Goal: Task Accomplishment & Management: Complete application form

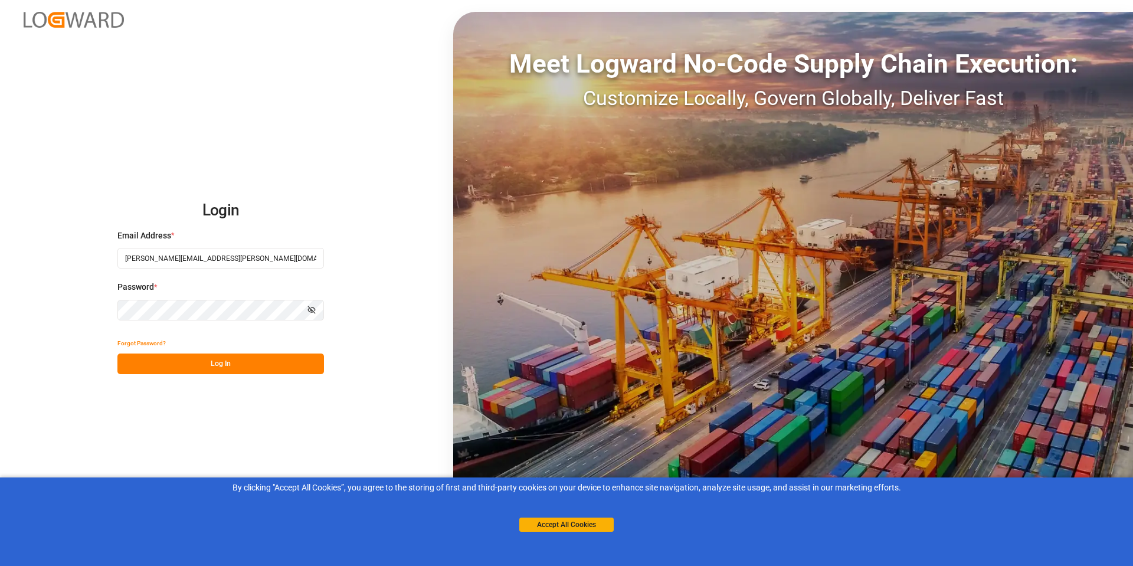
click at [574, 521] on button "Accept All Cookies" at bounding box center [566, 525] width 94 height 14
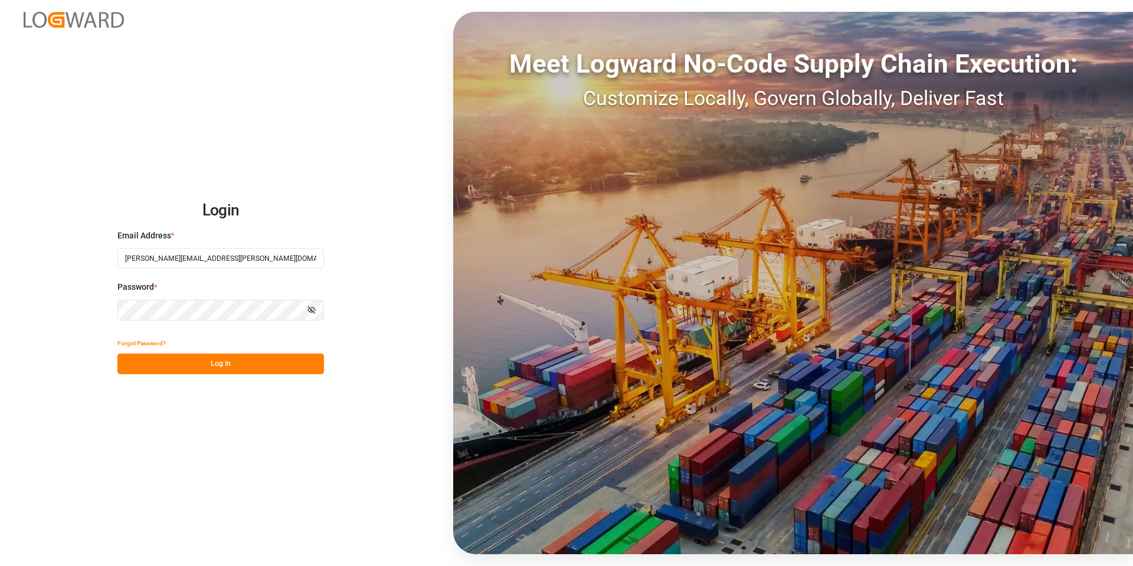
click at [210, 361] on button "Log In" at bounding box center [220, 364] width 207 height 21
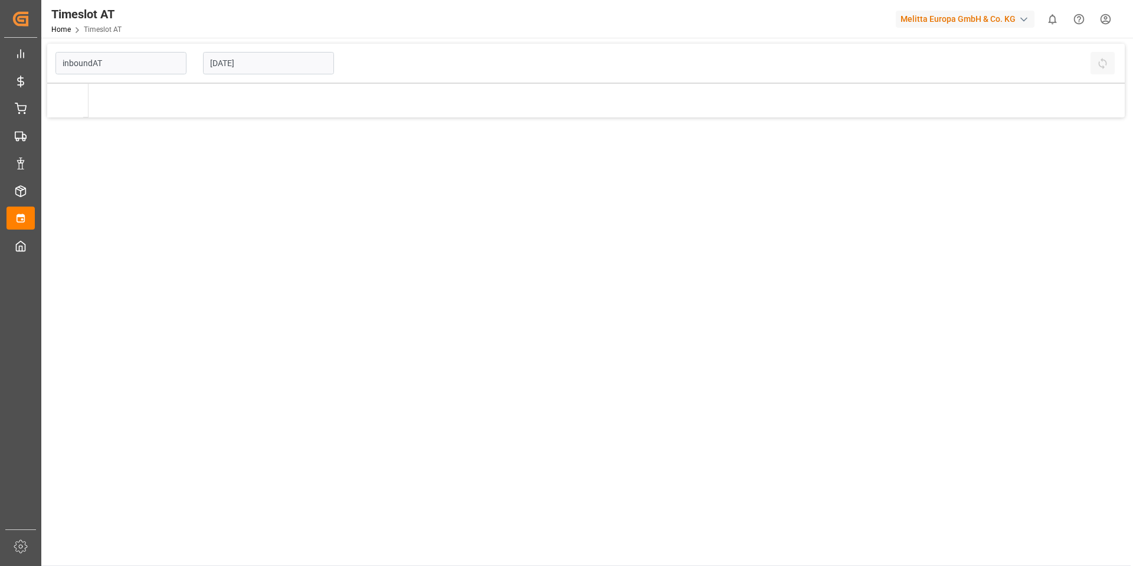
type input "Inbound AT"
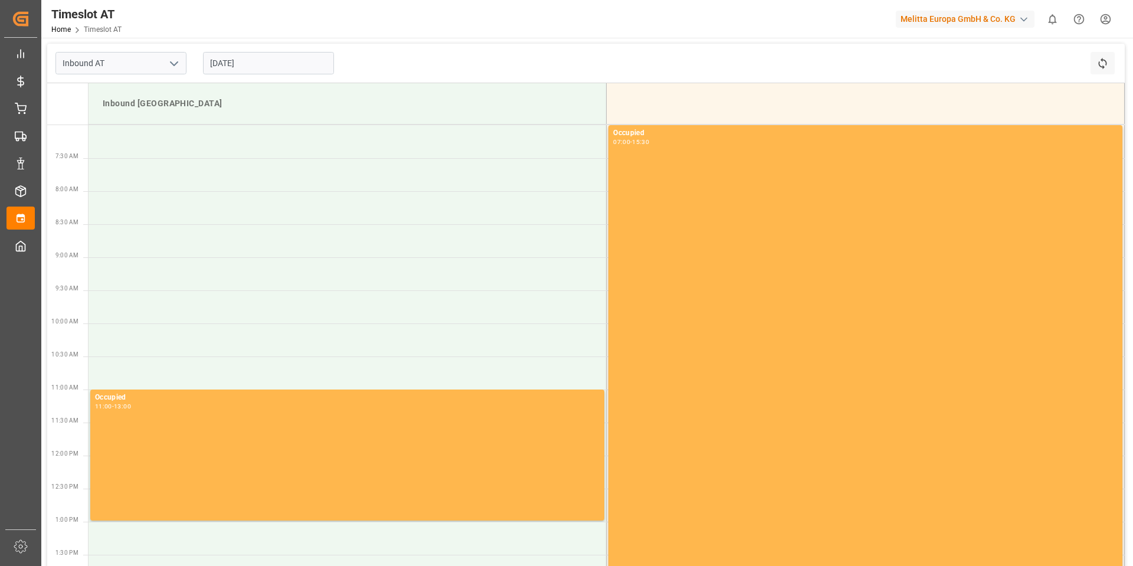
click at [271, 64] on input "[DATE]" at bounding box center [268, 63] width 131 height 22
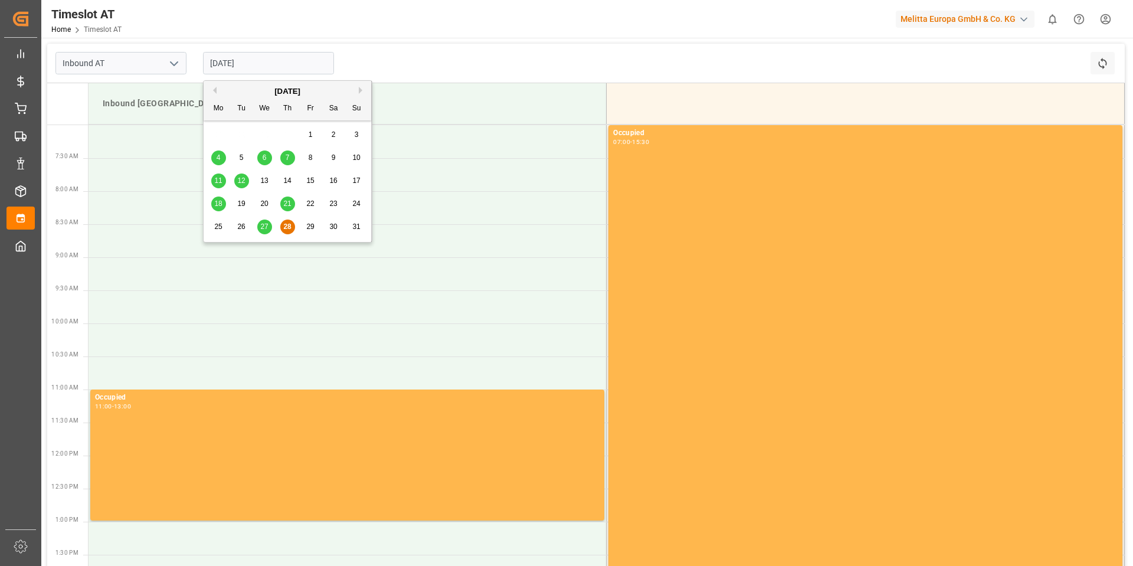
click at [363, 89] on button "Next Month" at bounding box center [362, 90] width 7 height 7
click at [218, 133] on span "1" at bounding box center [219, 134] width 4 height 8
type input "[DATE]"
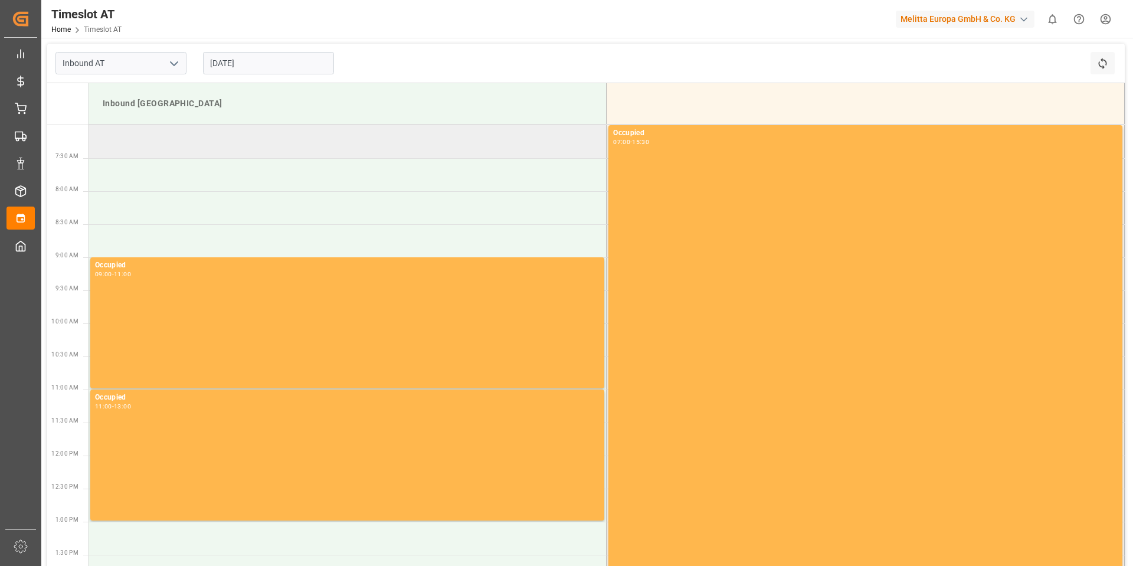
click at [217, 136] on td at bounding box center [348, 141] width 518 height 33
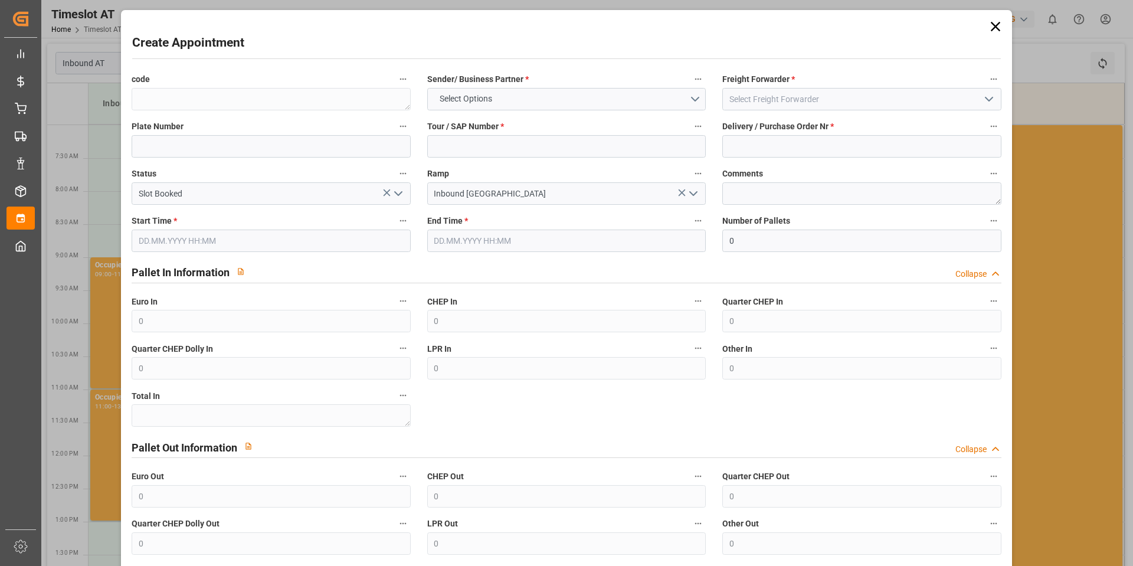
type input "[DATE] 07:00"
type input "[DATE] 09:00"
click at [550, 94] on button "Select Options" at bounding box center [566, 99] width 279 height 22
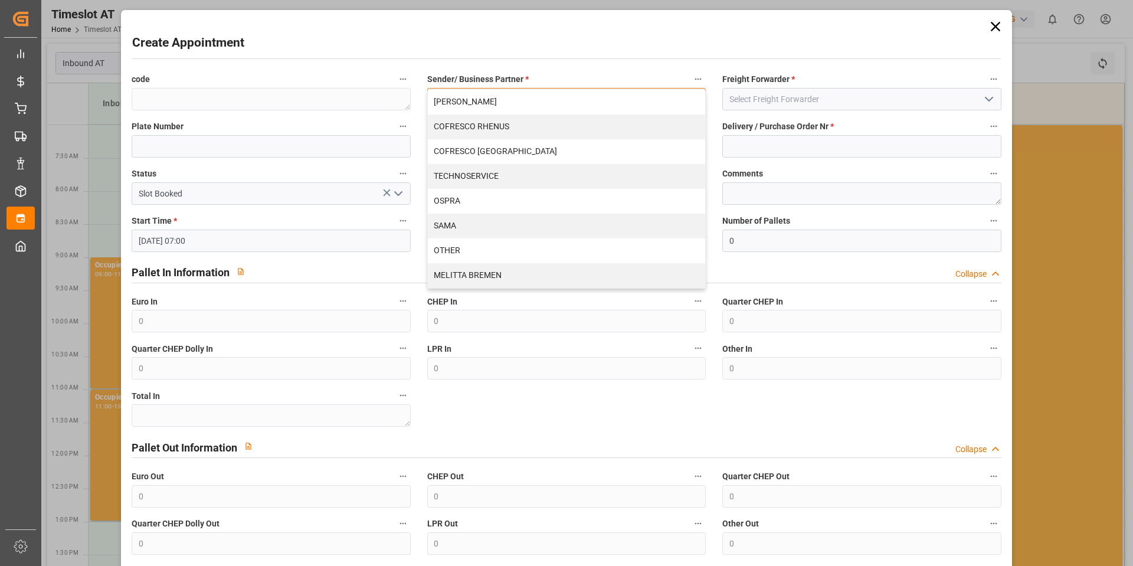
click at [532, 103] on div "[PERSON_NAME]" at bounding box center [566, 102] width 277 height 25
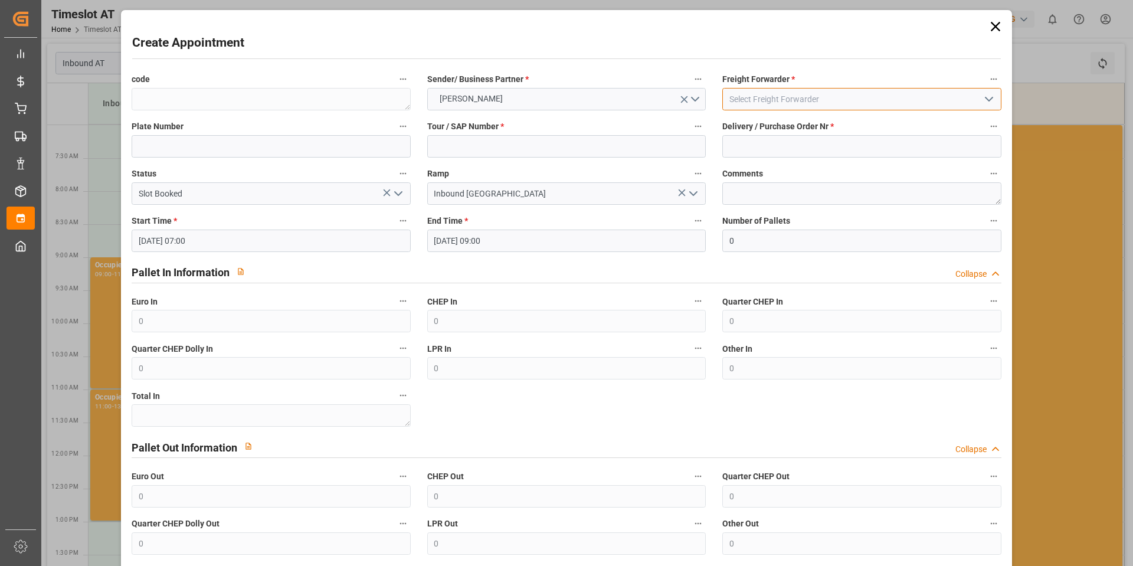
click at [924, 99] on input at bounding box center [862, 99] width 279 height 22
click at [989, 100] on icon "open menu" at bounding box center [989, 99] width 14 height 14
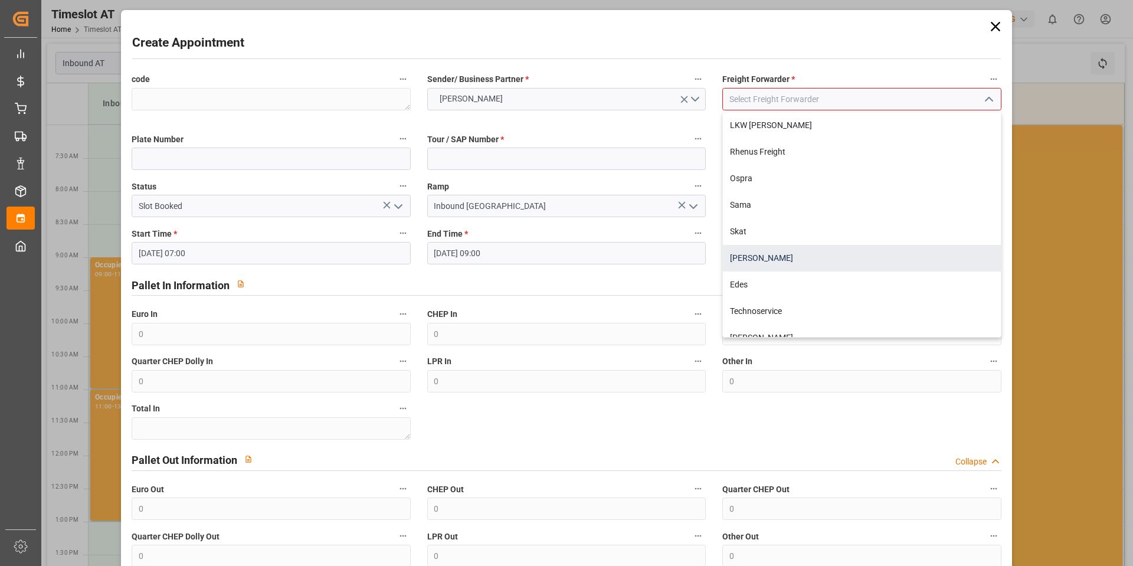
scroll to position [146, 0]
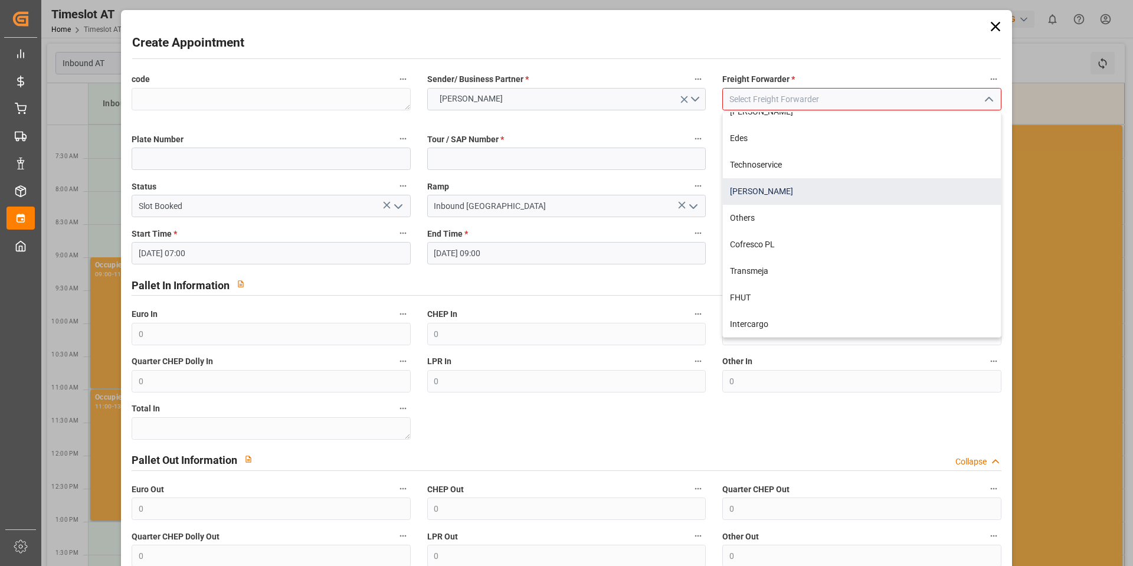
click at [785, 192] on div "[PERSON_NAME]" at bounding box center [861, 191] width 277 height 27
type input "[PERSON_NAME]"
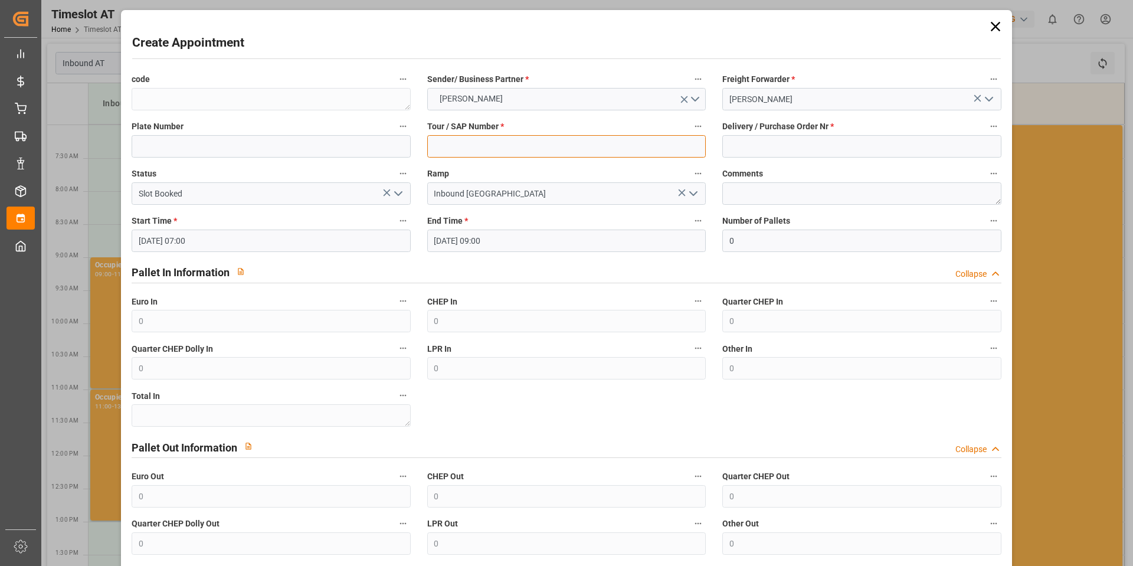
click at [486, 151] on input at bounding box center [566, 146] width 279 height 22
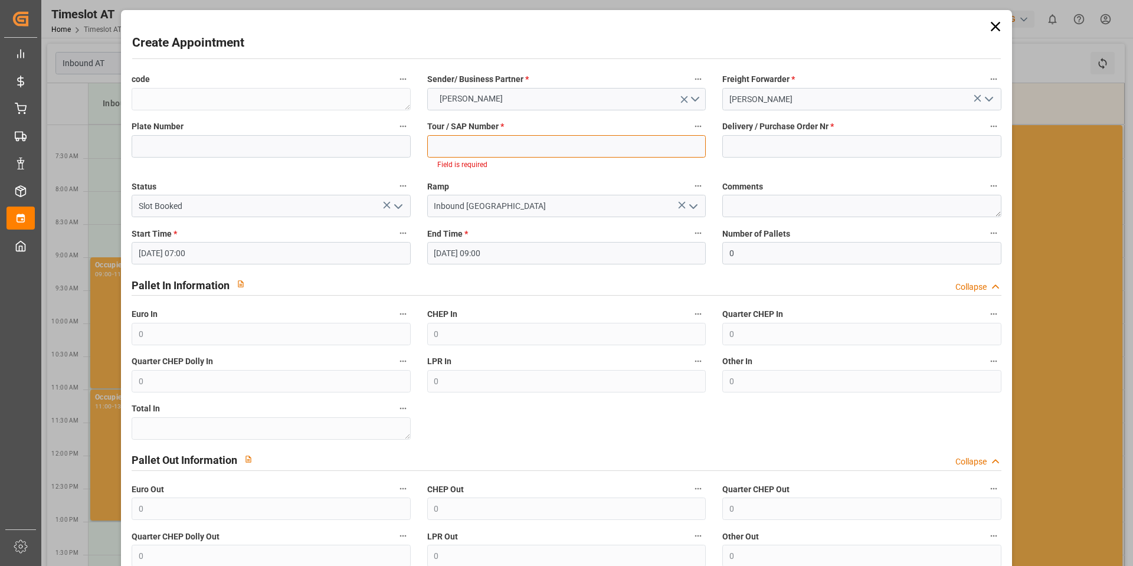
click at [449, 141] on input at bounding box center [566, 146] width 279 height 22
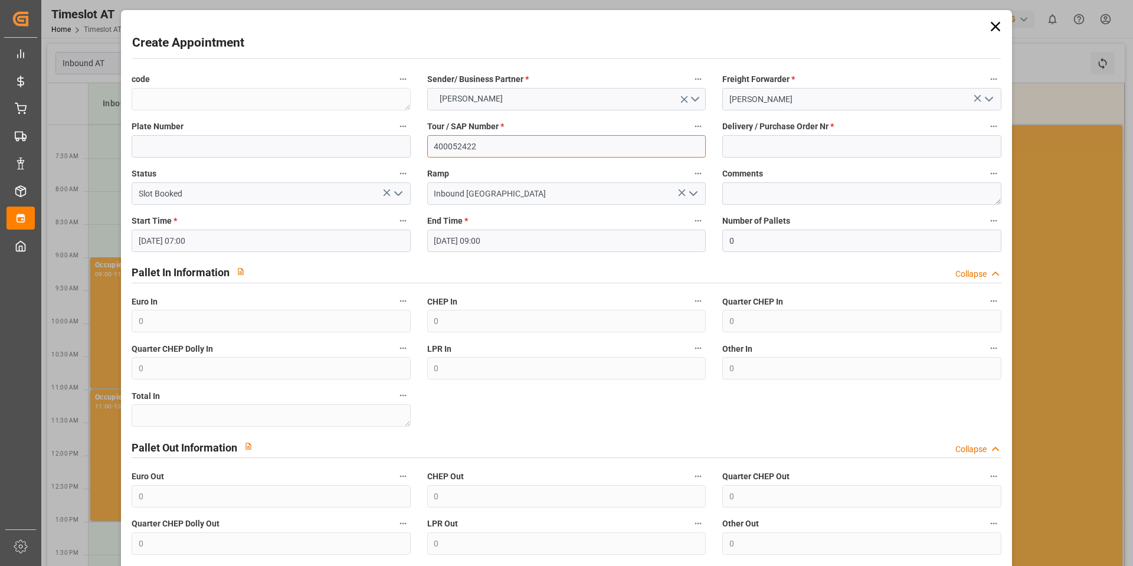
type input "400052422"
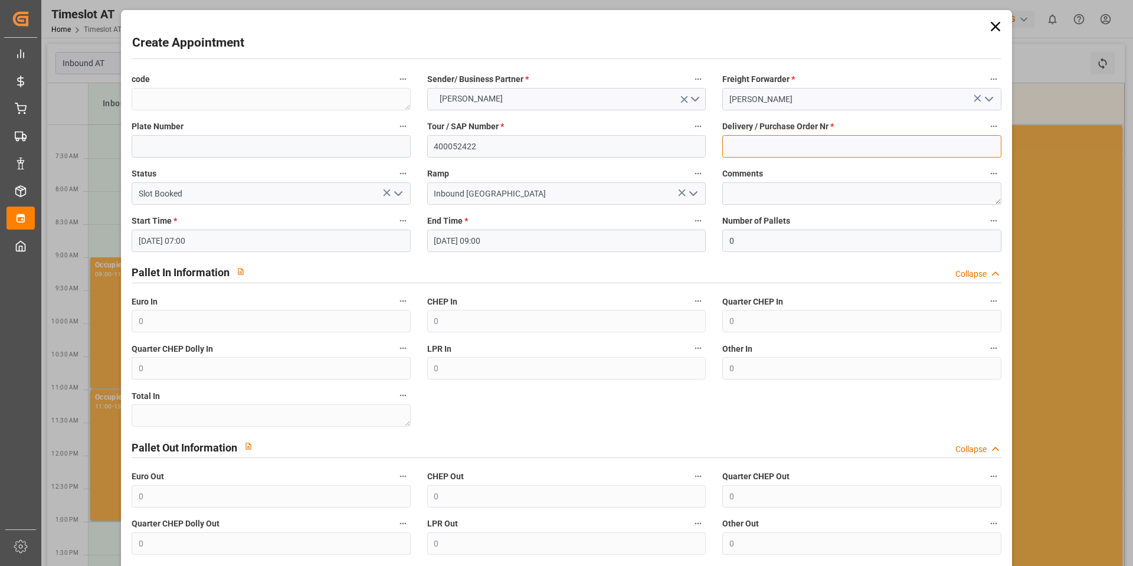
click at [758, 147] on input at bounding box center [862, 146] width 279 height 22
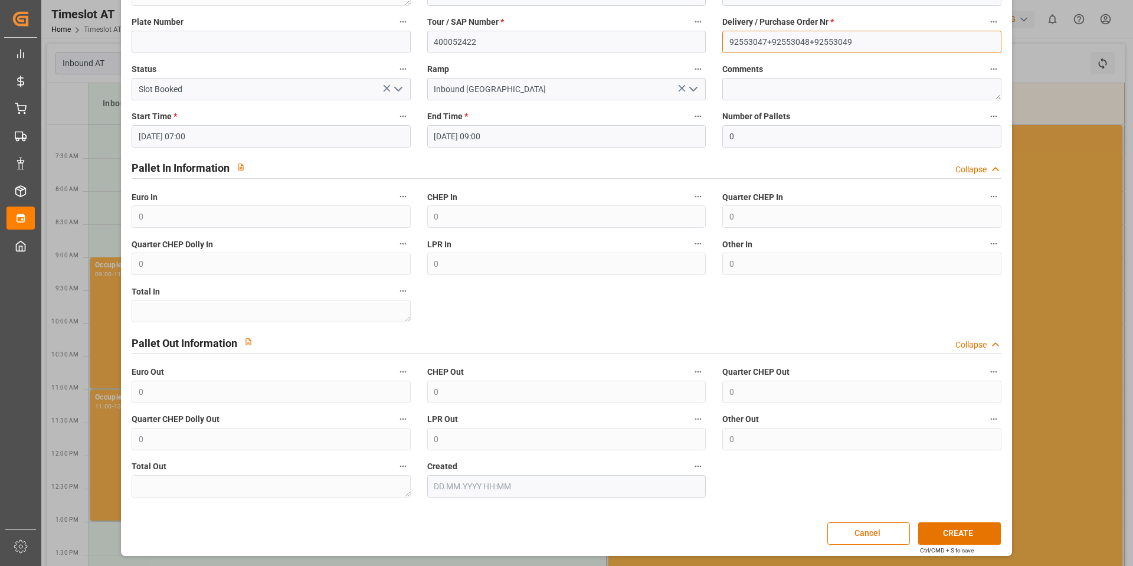
type input "92553047+92553048+92553049"
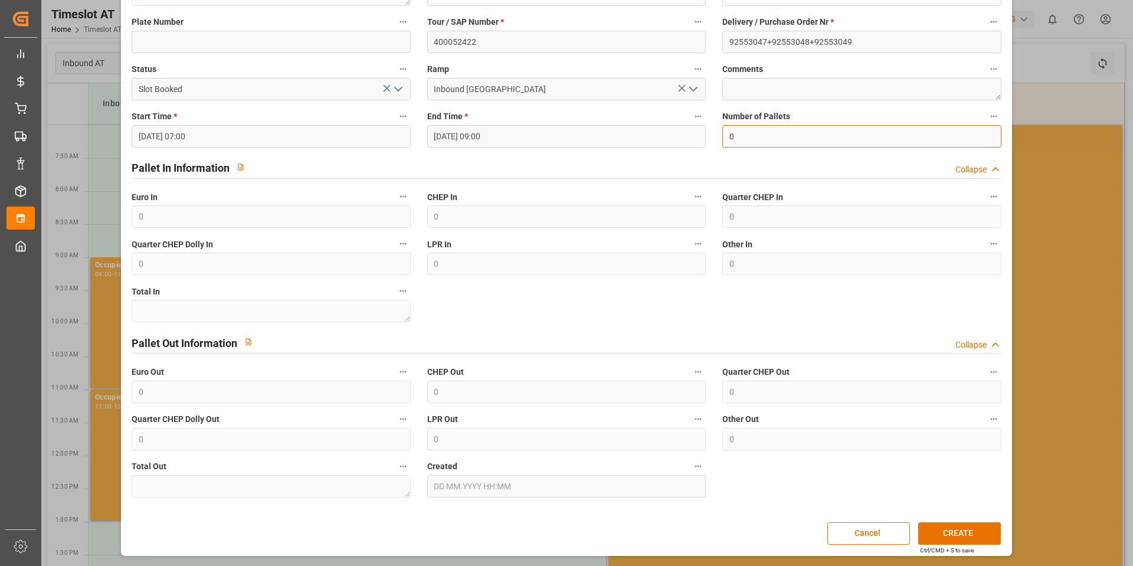
drag, startPoint x: 720, startPoint y: 134, endPoint x: 708, endPoint y: 134, distance: 11.8
click at [708, 134] on div "code Sender/ Business Partner * [PERSON_NAME] Freight Forwarder * Gebr [PERSON_…" at bounding box center [566, 232] width 886 height 539
type input "43"
click at [694, 163] on div "Pallet In Information Collapse" at bounding box center [567, 167] width 870 height 22
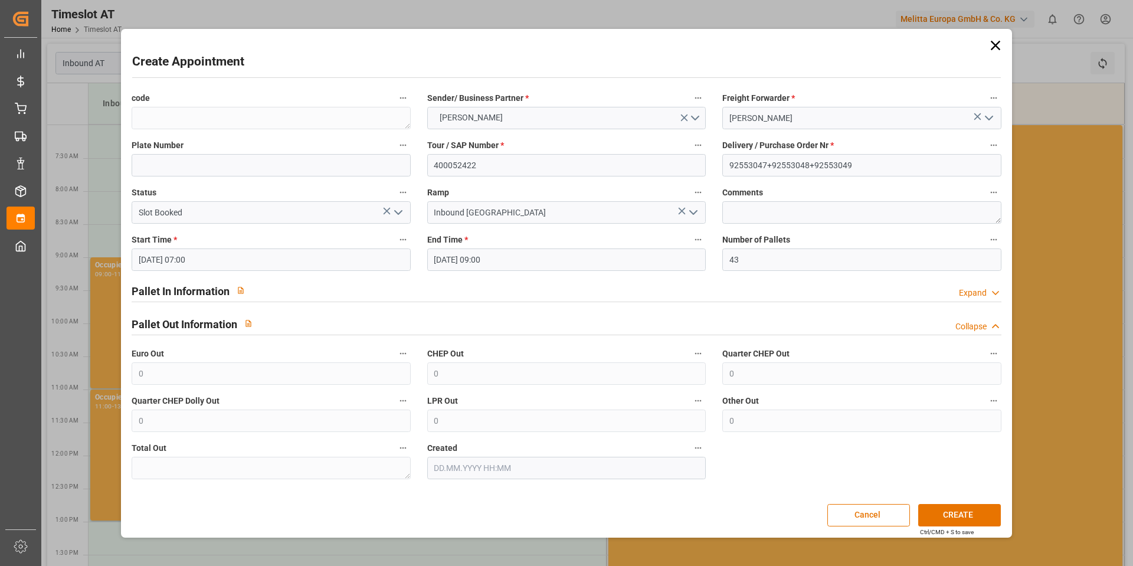
scroll to position [0, 0]
click at [960, 506] on button "CREATE" at bounding box center [960, 515] width 83 height 22
